Goal: Task Accomplishment & Management: Manage account settings

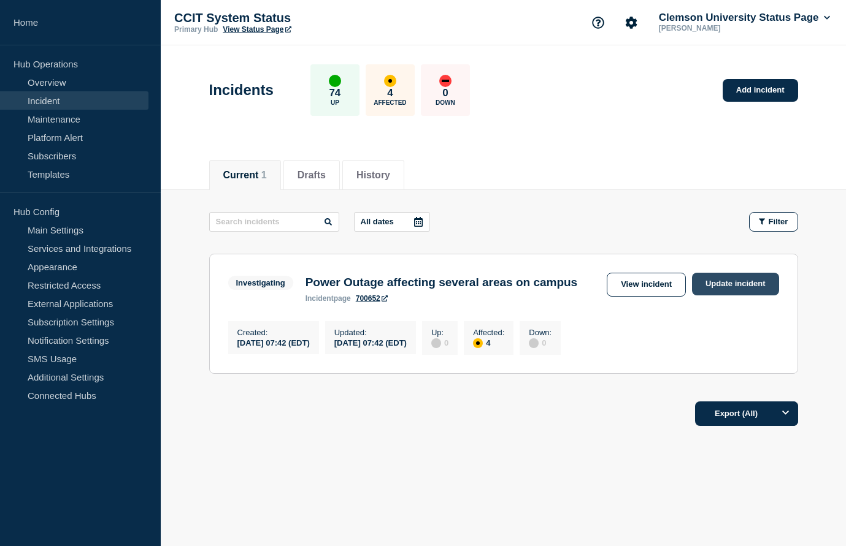
click at [744, 287] on link "Update incident" at bounding box center [735, 284] width 87 height 23
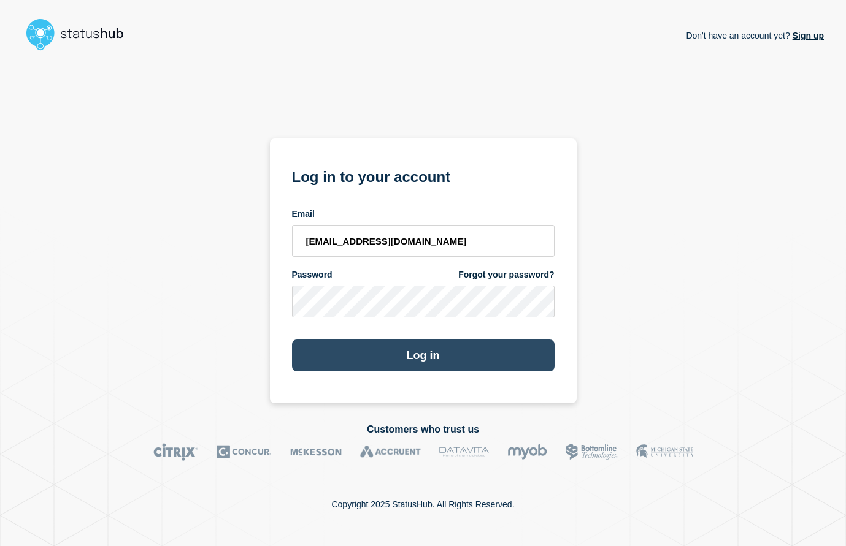
click at [449, 355] on button "Log in" at bounding box center [423, 356] width 262 height 32
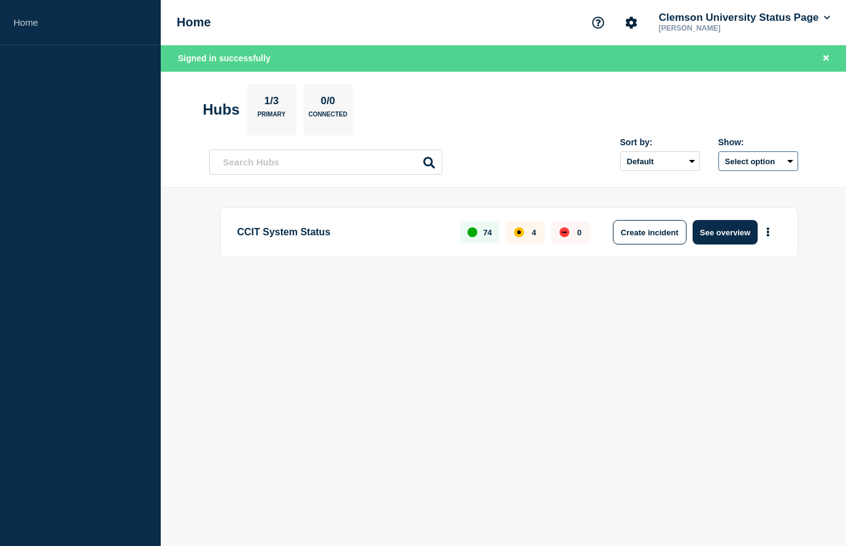
click at [779, 159] on button "Select option" at bounding box center [758, 161] width 80 height 20
drag, startPoint x: 404, startPoint y: 342, endPoint x: 533, endPoint y: 329, distance: 130.0
click at [404, 342] on body "Home Home Clemson University Status Page Wendy Marie Howard Signed in successfu…" at bounding box center [423, 273] width 846 height 546
click at [705, 283] on div "CCIT System Status 74 4 0 Create incident See overview" at bounding box center [503, 252] width 589 height 91
click at [251, 66] on div "Signed in successfully" at bounding box center [503, 58] width 685 height 26
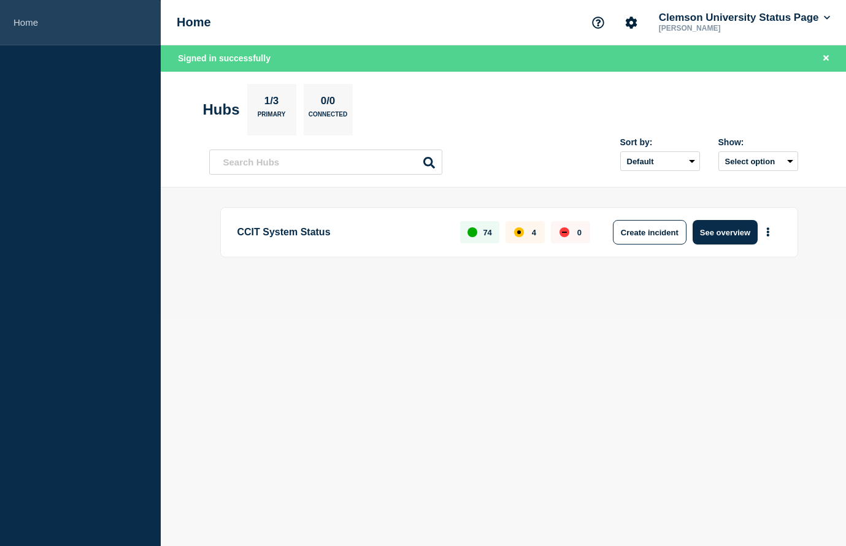
click at [10, 17] on link "Home" at bounding box center [80, 22] width 161 height 45
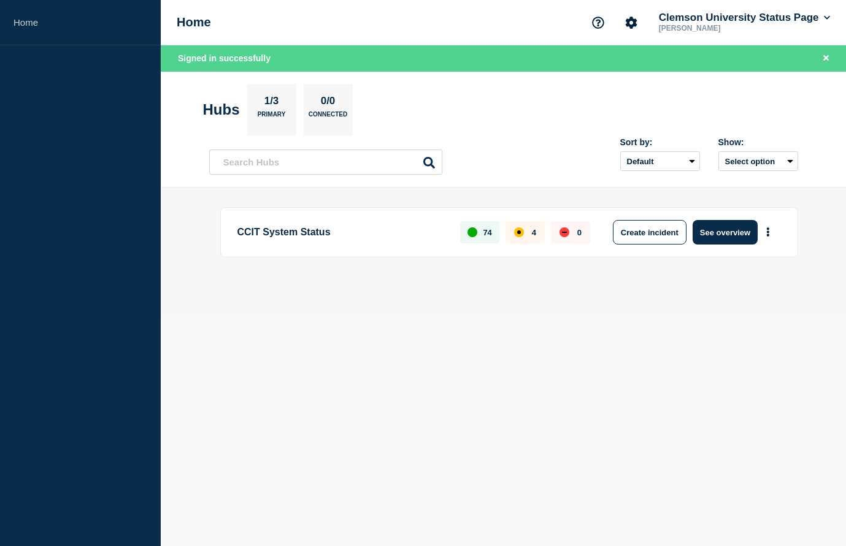
click at [483, 239] on div "74" at bounding box center [479, 232] width 39 height 22
click at [515, 235] on div "affected" at bounding box center [519, 233] width 10 height 10
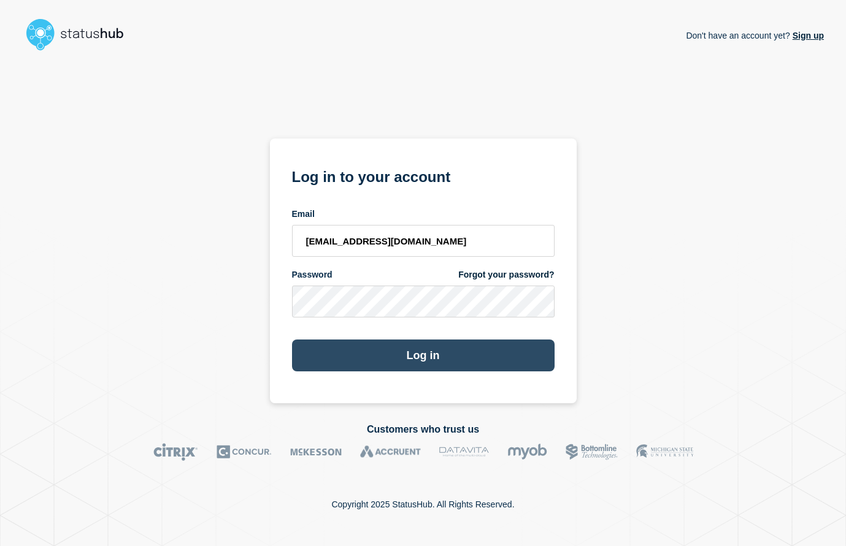
click at [423, 351] on button "Log in" at bounding box center [423, 356] width 262 height 32
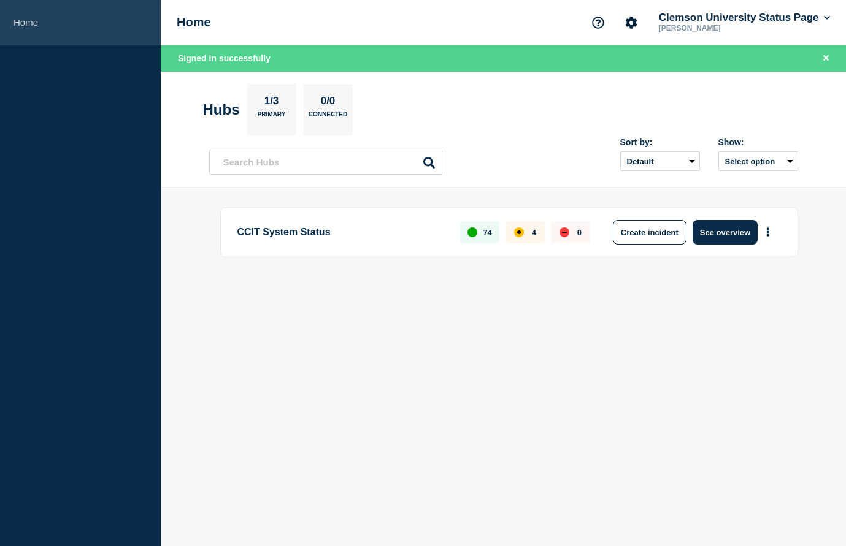
click at [15, 20] on link "Home" at bounding box center [80, 22] width 161 height 45
click at [17, 20] on link "Home" at bounding box center [80, 22] width 161 height 45
click at [15, 20] on link "Home" at bounding box center [80, 22] width 161 height 45
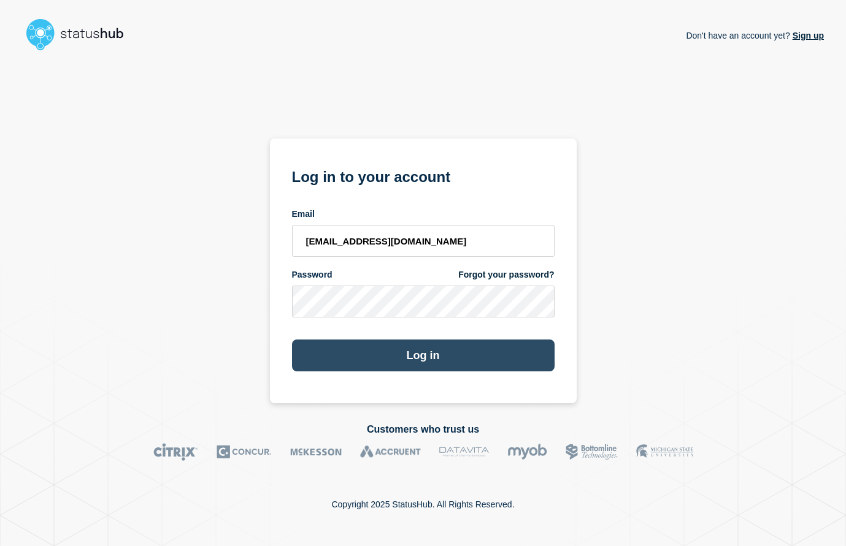
click at [443, 358] on button "Log in" at bounding box center [423, 356] width 262 height 32
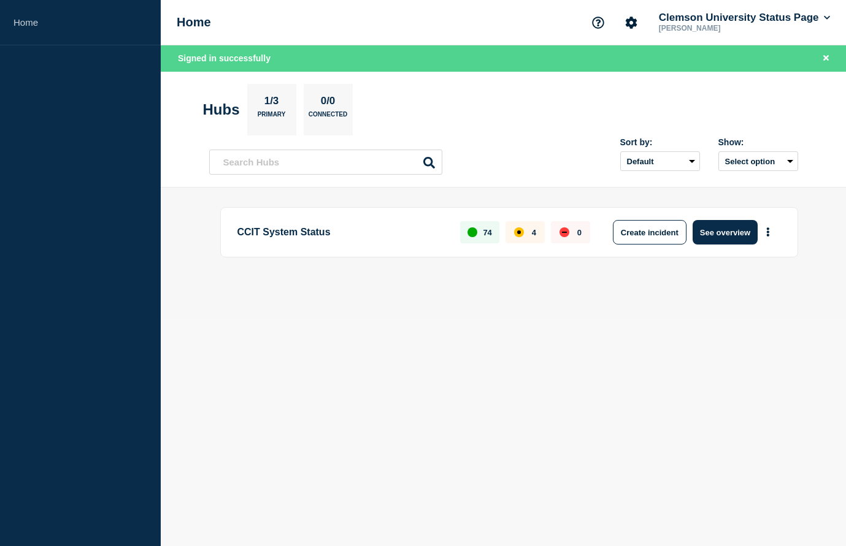
click at [308, 229] on p "CCIT System Status" at bounding box center [341, 232] width 209 height 25
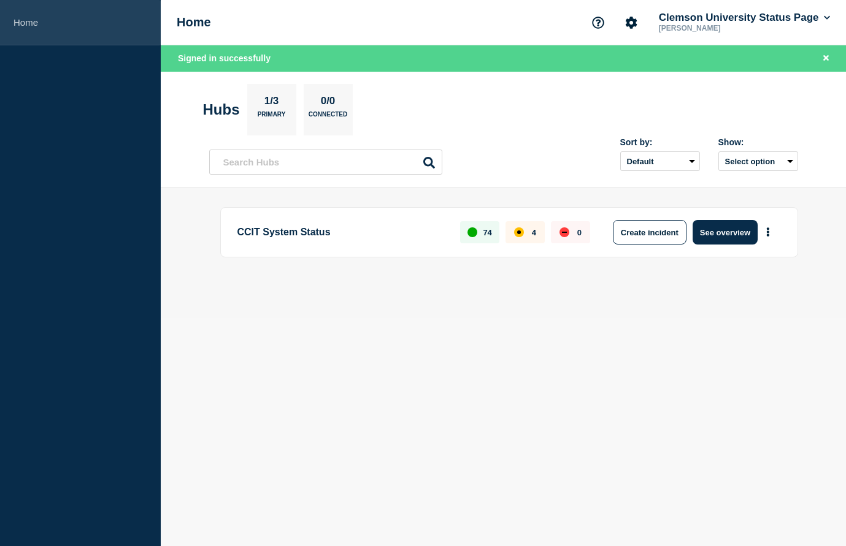
click at [26, 23] on link "Home" at bounding box center [80, 22] width 161 height 45
click at [18, 7] on link "Home" at bounding box center [80, 22] width 161 height 45
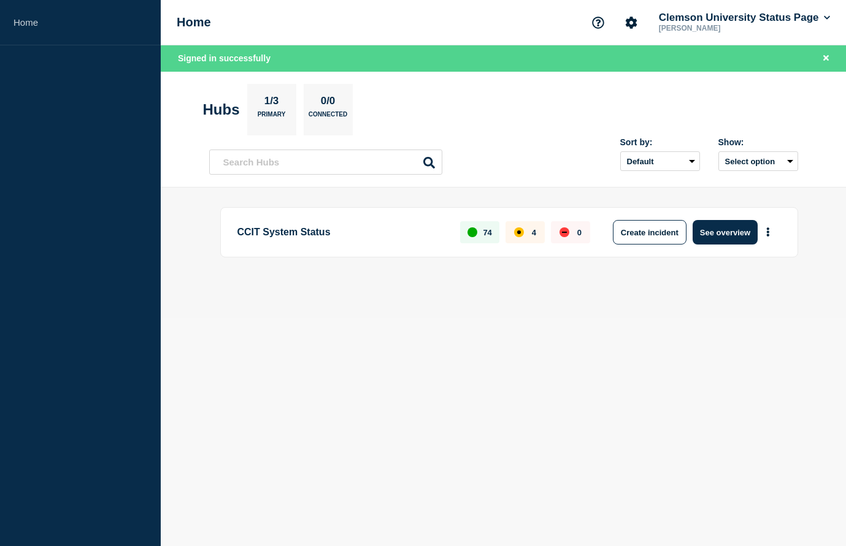
drag, startPoint x: 317, startPoint y: 237, endPoint x: 440, endPoint y: 219, distance: 124.0
click at [319, 237] on p "CCIT System Status" at bounding box center [341, 232] width 209 height 25
click at [752, 234] on button "See overview" at bounding box center [724, 232] width 65 height 25
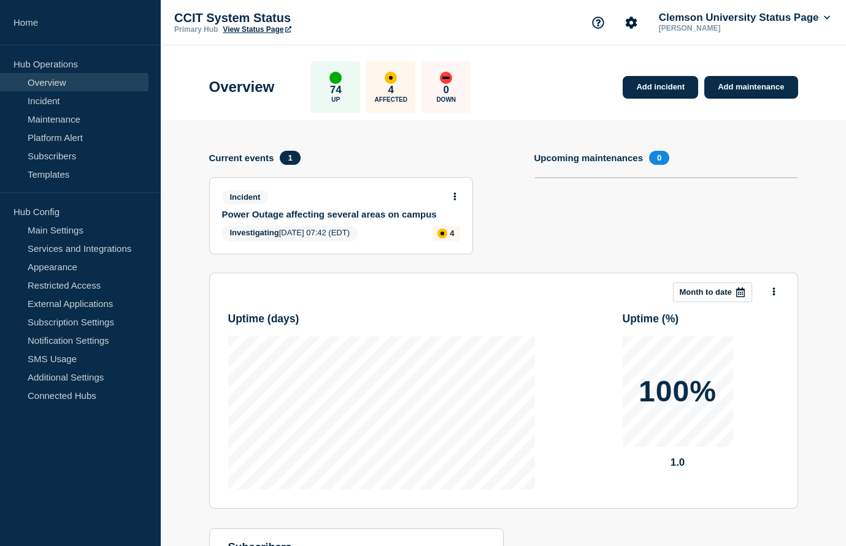
click at [358, 213] on link "Power Outage affecting several areas on campus" at bounding box center [332, 214] width 221 height 10
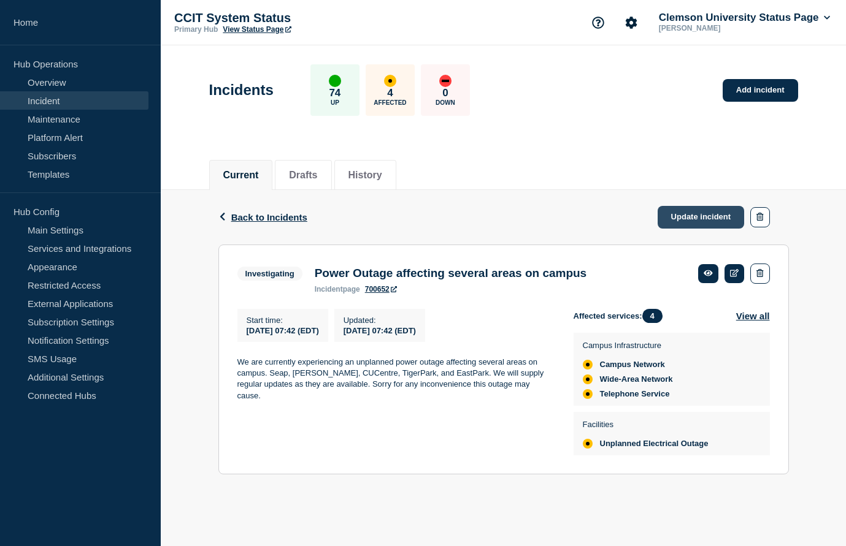
click at [701, 220] on link "Update incident" at bounding box center [700, 217] width 87 height 23
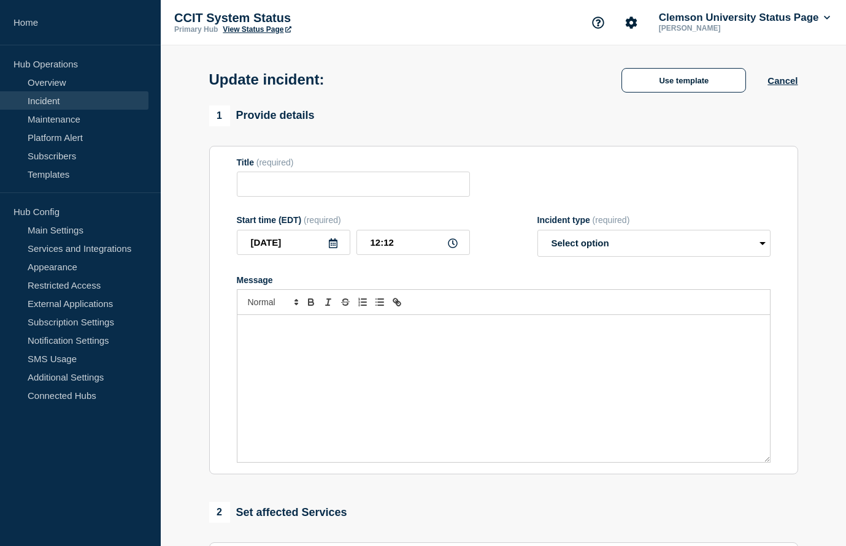
type input "Power Outage affecting several areas on campus"
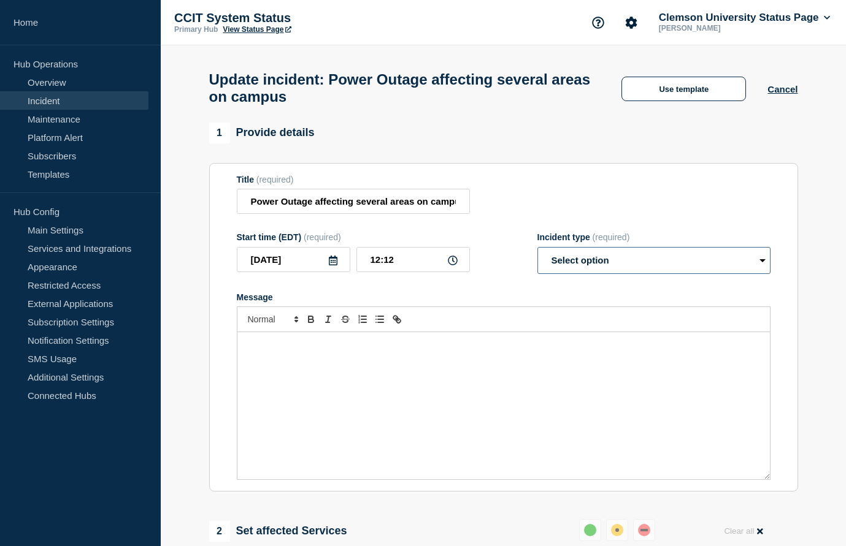
click at [537, 247] on select "Select option Investigating Identified Monitoring Resolved" at bounding box center [653, 260] width 233 height 27
select select "resolved"
click option "Resolved" at bounding box center [0, 0] width 0 height 0
click at [333, 369] on div "Message" at bounding box center [503, 405] width 532 height 147
drag, startPoint x: 400, startPoint y: 354, endPoint x: 391, endPoint y: 357, distance: 8.9
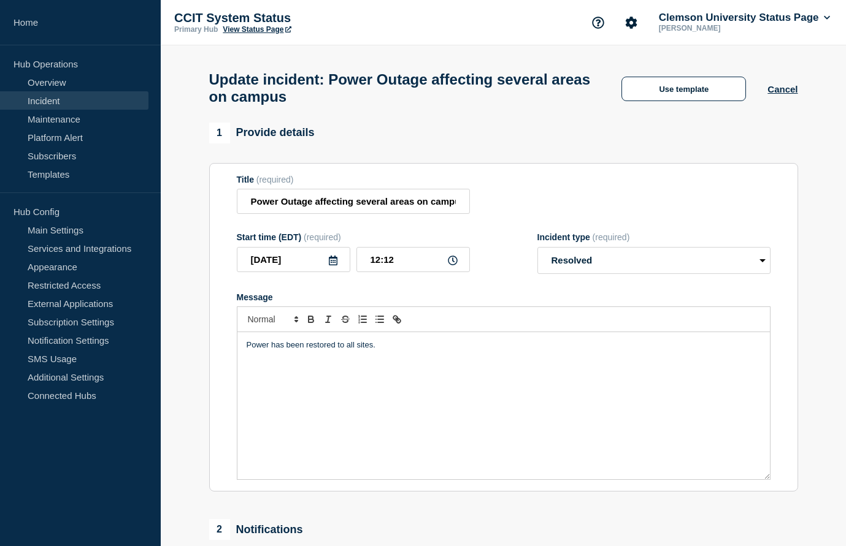
click at [391, 351] on p "Power has been restored to all sites." at bounding box center [504, 345] width 514 height 11
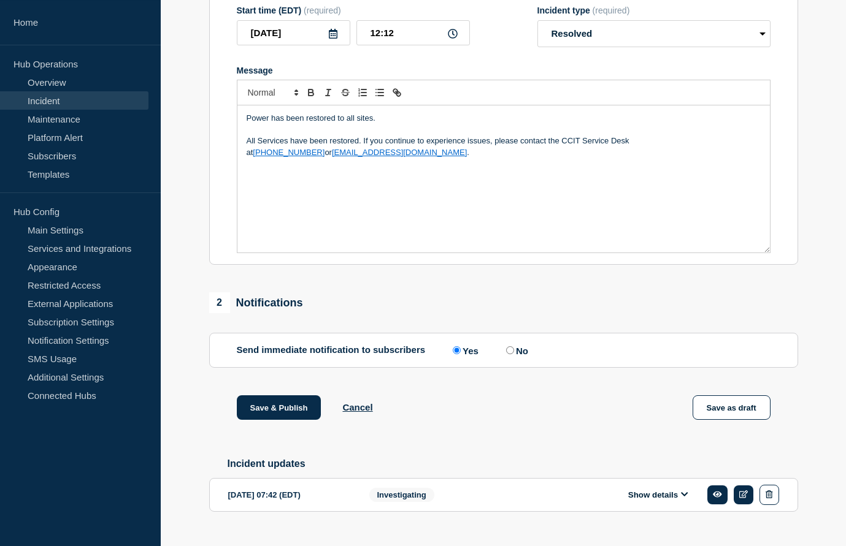
scroll to position [262, 0]
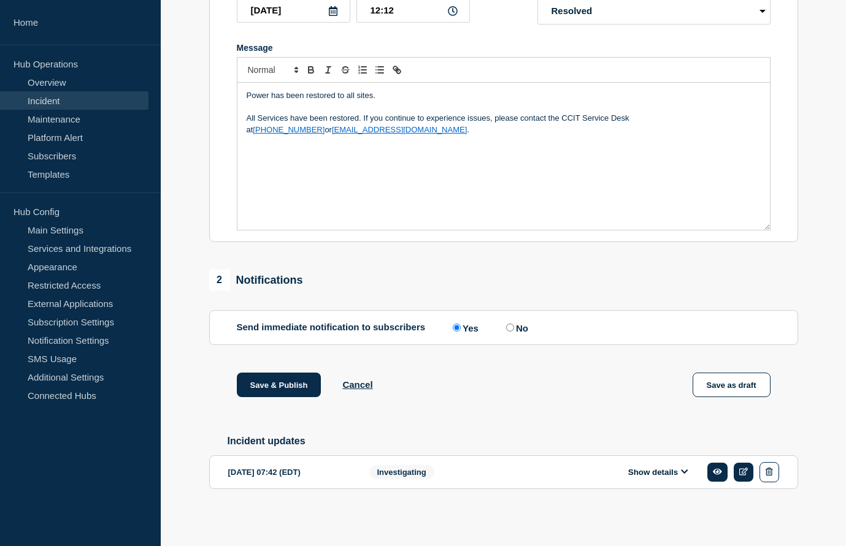
drag, startPoint x: 502, startPoint y: 323, endPoint x: 510, endPoint y: 323, distance: 7.4
click at [507, 323] on div "Send immediate notification to subscribers Yes No" at bounding box center [504, 328] width 534 height 12
click at [514, 324] on input "No" at bounding box center [510, 328] width 8 height 8
radio input "true"
radio input "false"
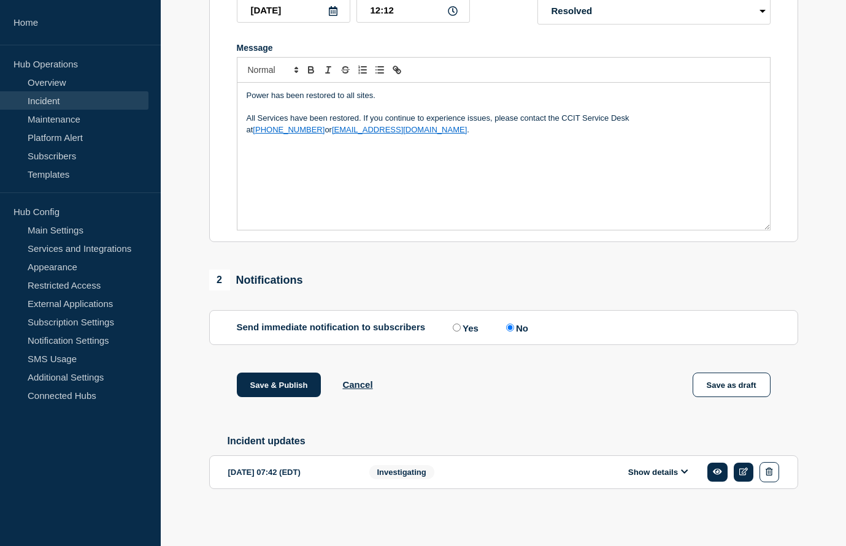
click at [687, 470] on icon at bounding box center [684, 472] width 7 height 8
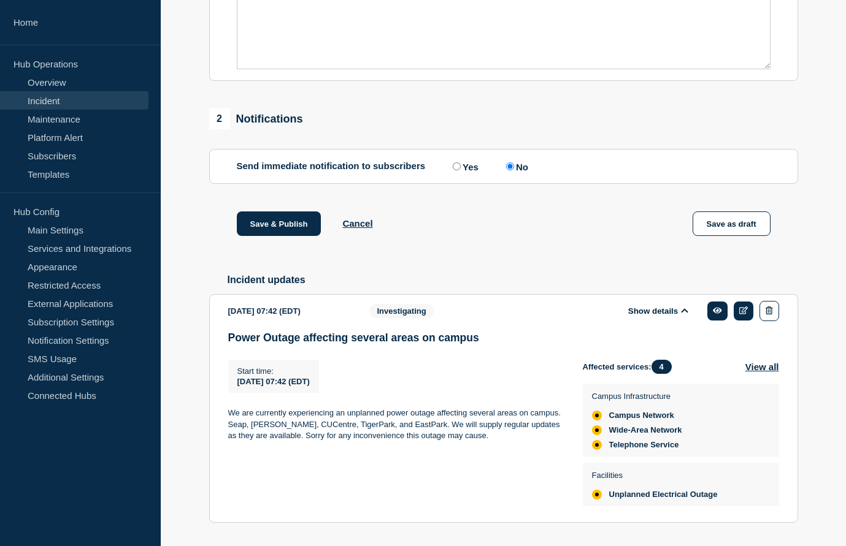
scroll to position [458, 0]
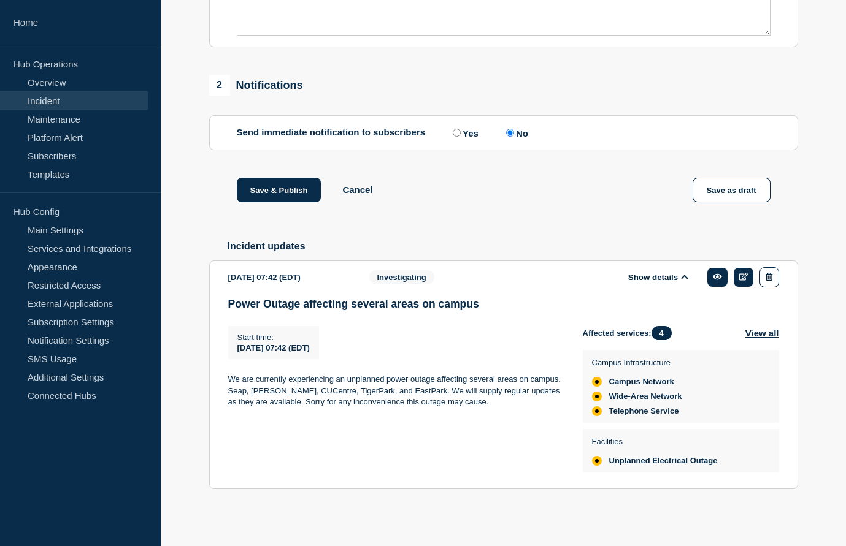
click at [550, 221] on div "Save & Publish Cancel Save as draft" at bounding box center [503, 205] width 589 height 55
click at [302, 188] on button "Save & Publish" at bounding box center [279, 190] width 85 height 25
